Goal: Transaction & Acquisition: Purchase product/service

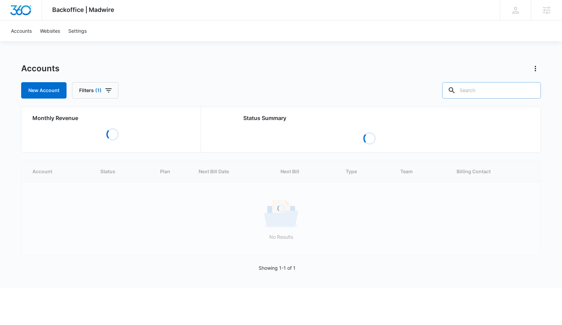
click at [486, 90] on input "text" at bounding box center [492, 90] width 99 height 16
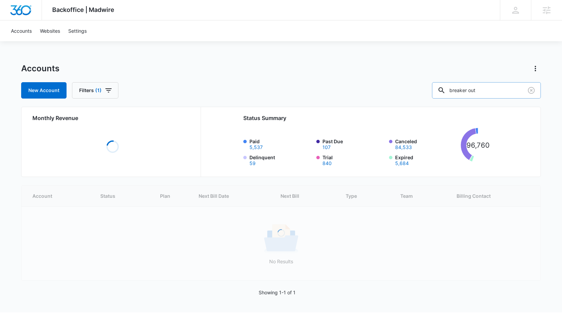
type input "breaker out"
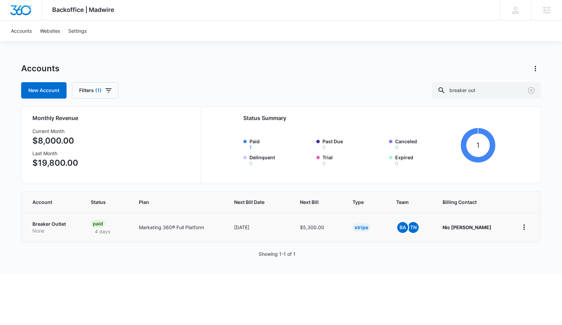
click at [47, 223] on p "Breaker Outlet" at bounding box center [53, 224] width 42 height 7
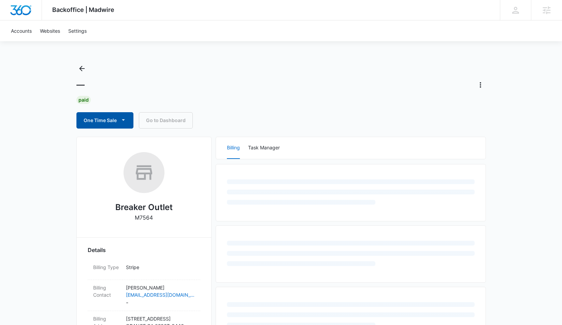
click at [118, 120] on button "One Time Sale" at bounding box center [105, 120] width 57 height 16
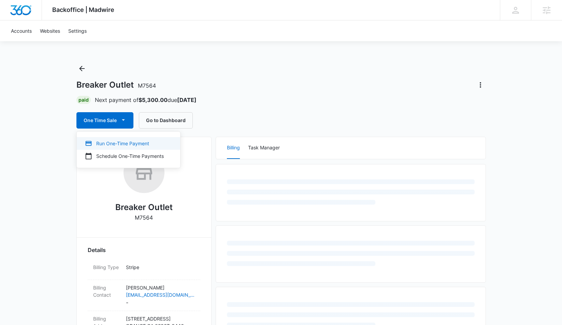
click at [112, 144] on div "Run One-Time Payment" at bounding box center [124, 143] width 79 height 7
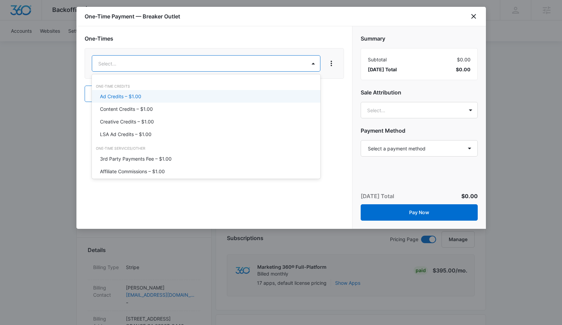
click at [197, 97] on div "Ad Credits – $1.00" at bounding box center [205, 96] width 211 height 7
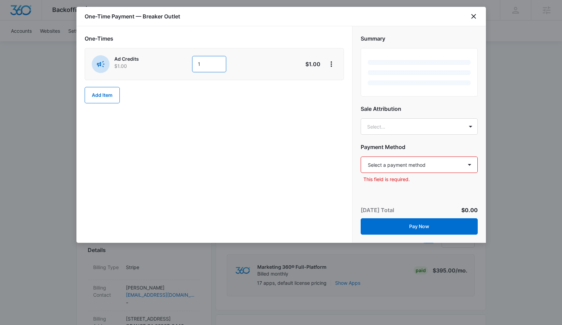
click at [212, 63] on input "1" at bounding box center [209, 64] width 34 height 16
type input "1500"
drag, startPoint x: 217, startPoint y: 127, endPoint x: 243, endPoint y: 131, distance: 26.4
click at [219, 127] on div "One-Times Ad Credits $1.00 1500 $1,500.00 Add Item" at bounding box center [215, 134] width 276 height 217
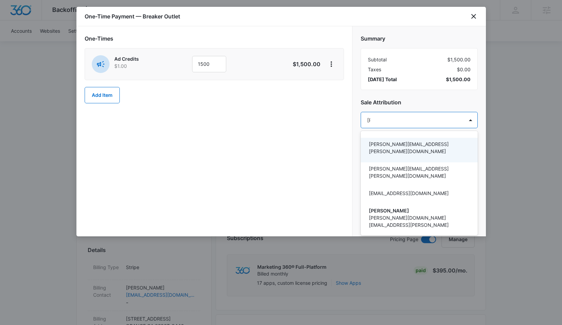
type input "tomm"
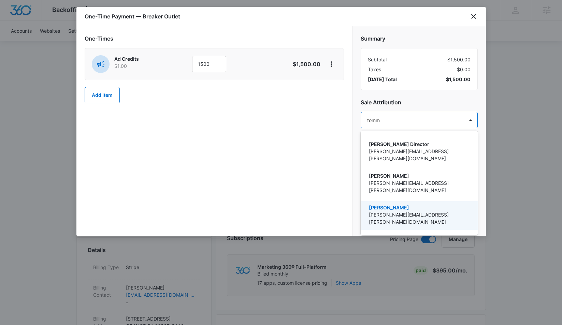
click at [393, 211] on p "[PERSON_NAME][EMAIL_ADDRESS][PERSON_NAME][DOMAIN_NAME]" at bounding box center [418, 218] width 99 height 14
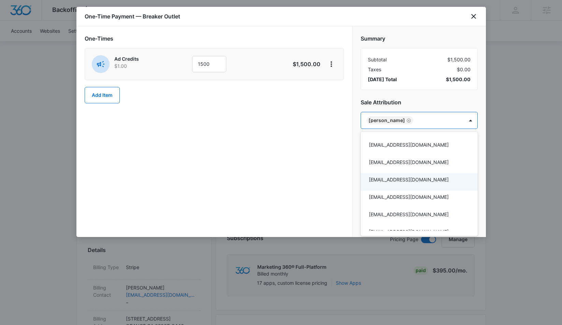
click at [325, 149] on div at bounding box center [281, 162] width 562 height 325
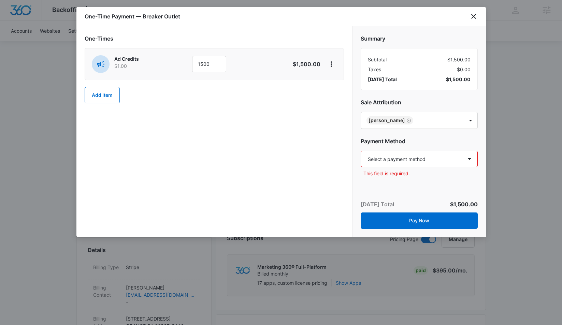
select select "pm_1Lu0vRA4n8RTgNjU73CAolTV"
click at [315, 171] on div "One-Times Ad Credits $1.00 1500 $1,500.00 Add Item" at bounding box center [215, 131] width 276 height 211
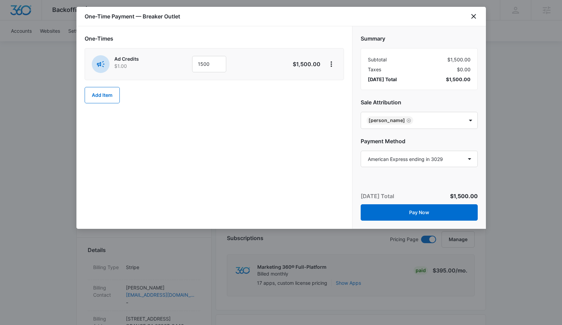
click at [394, 213] on button "Pay Now" at bounding box center [419, 213] width 117 height 16
